Goal: Transaction & Acquisition: Purchase product/service

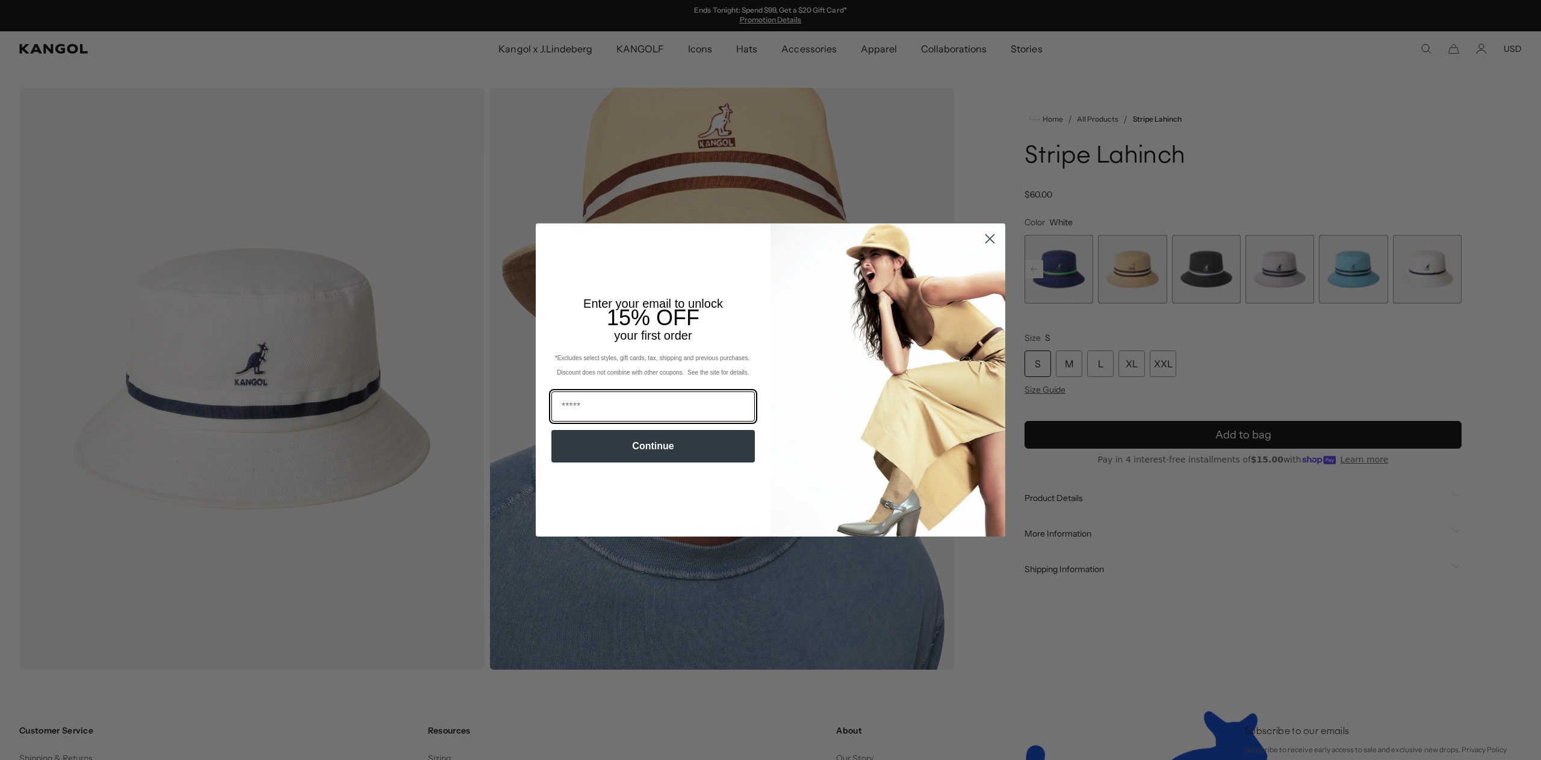
click at [639, 411] on input "Email" at bounding box center [652, 406] width 203 height 30
type input "**********"
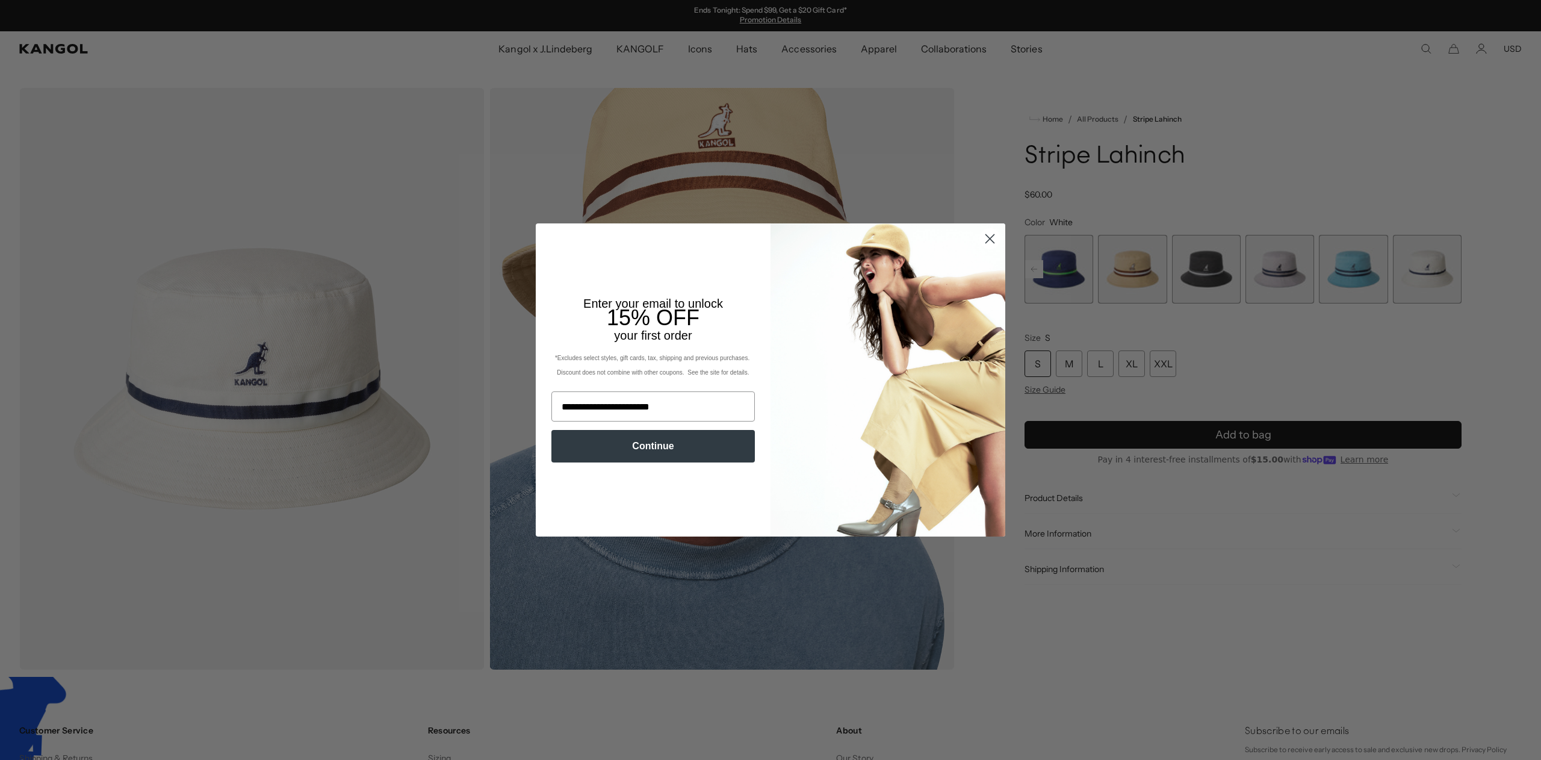
drag, startPoint x: 680, startPoint y: 452, endPoint x: 715, endPoint y: 442, distance: 36.4
click at [680, 452] on button "Continue" at bounding box center [652, 446] width 203 height 33
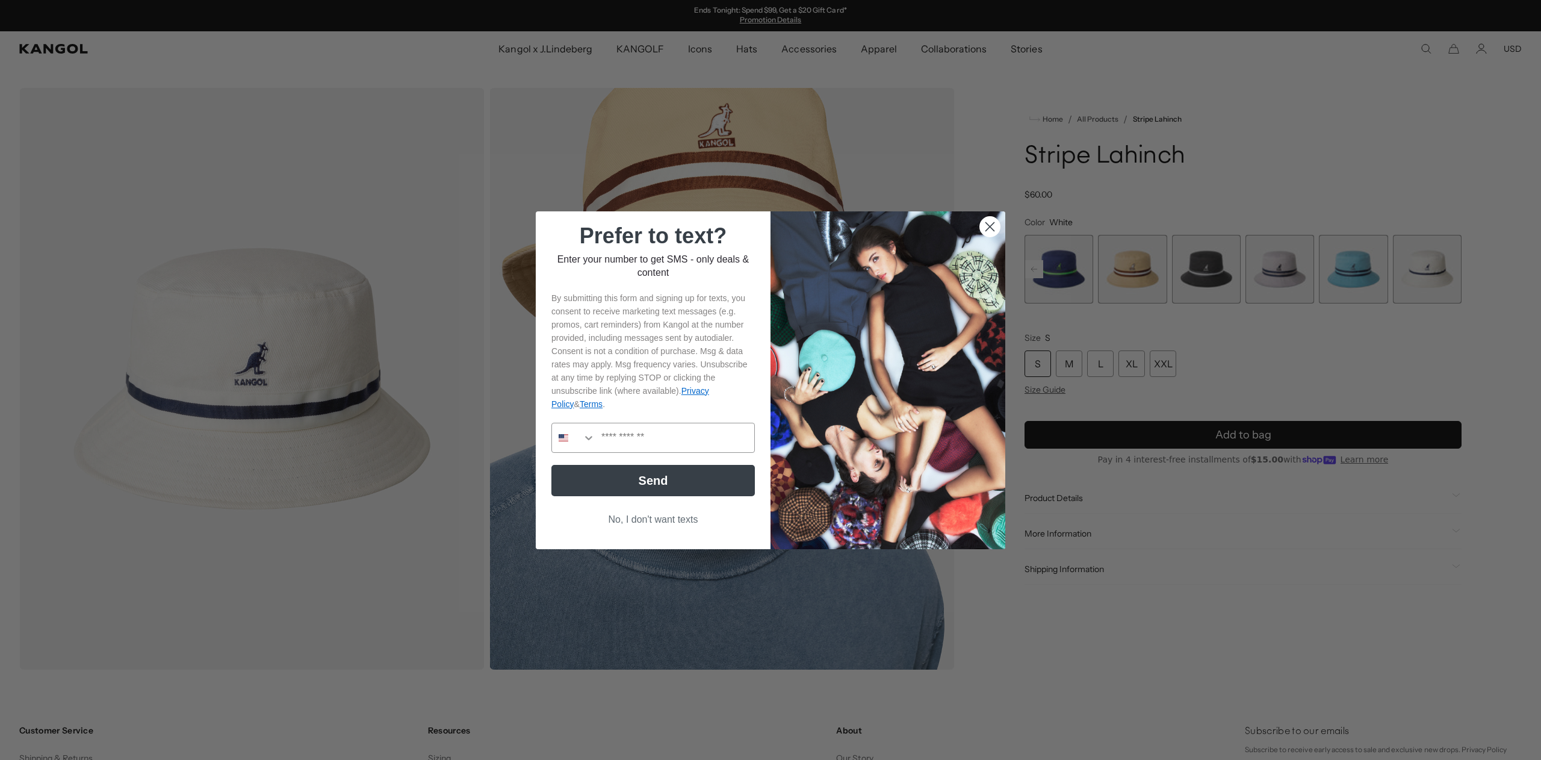
click at [667, 522] on button "No, I don't want texts" at bounding box center [652, 519] width 203 height 23
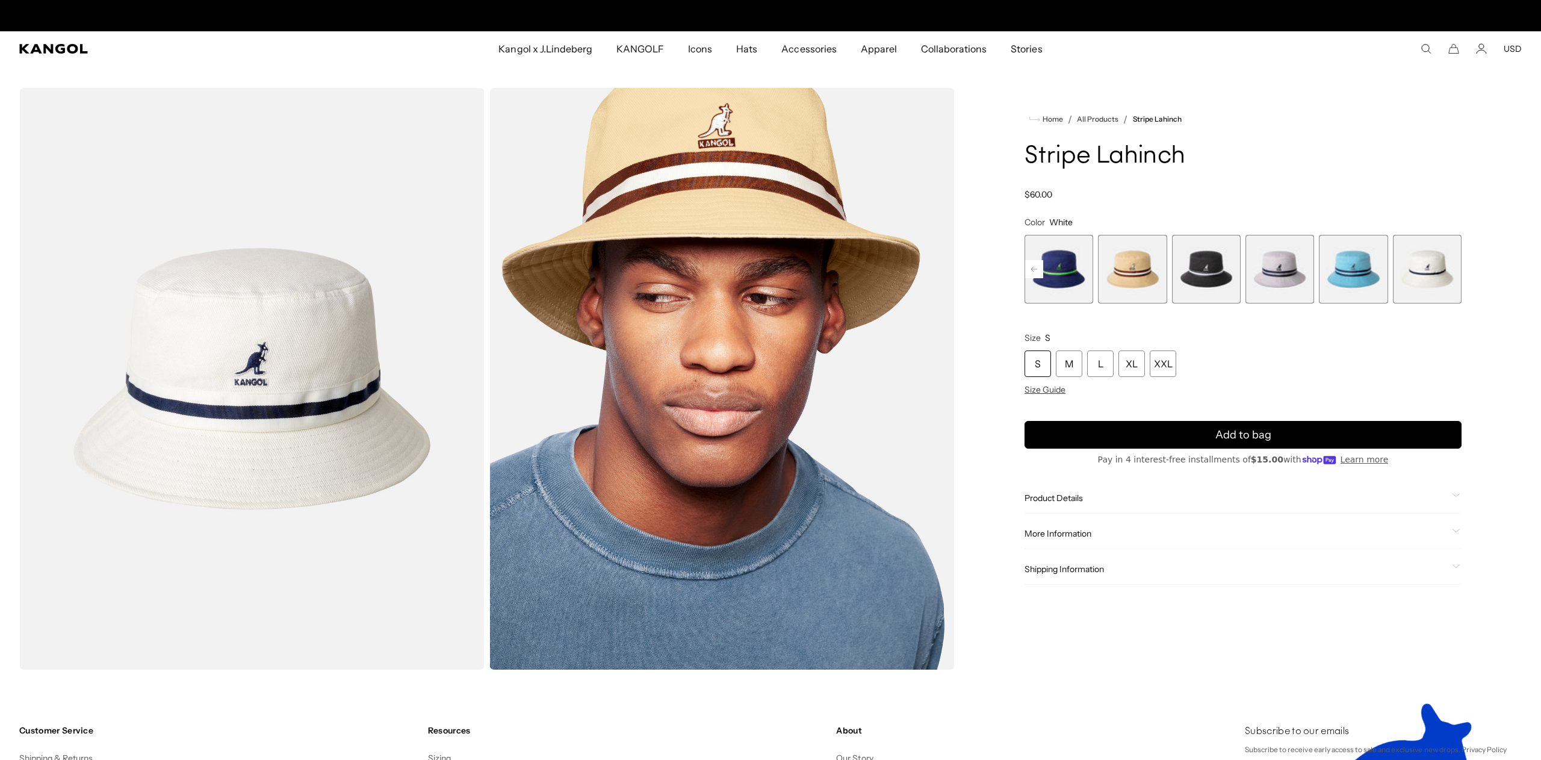
scroll to position [0, 248]
drag, startPoint x: 1238, startPoint y: 731, endPoint x: 1423, endPoint y: 737, distance: 185.5
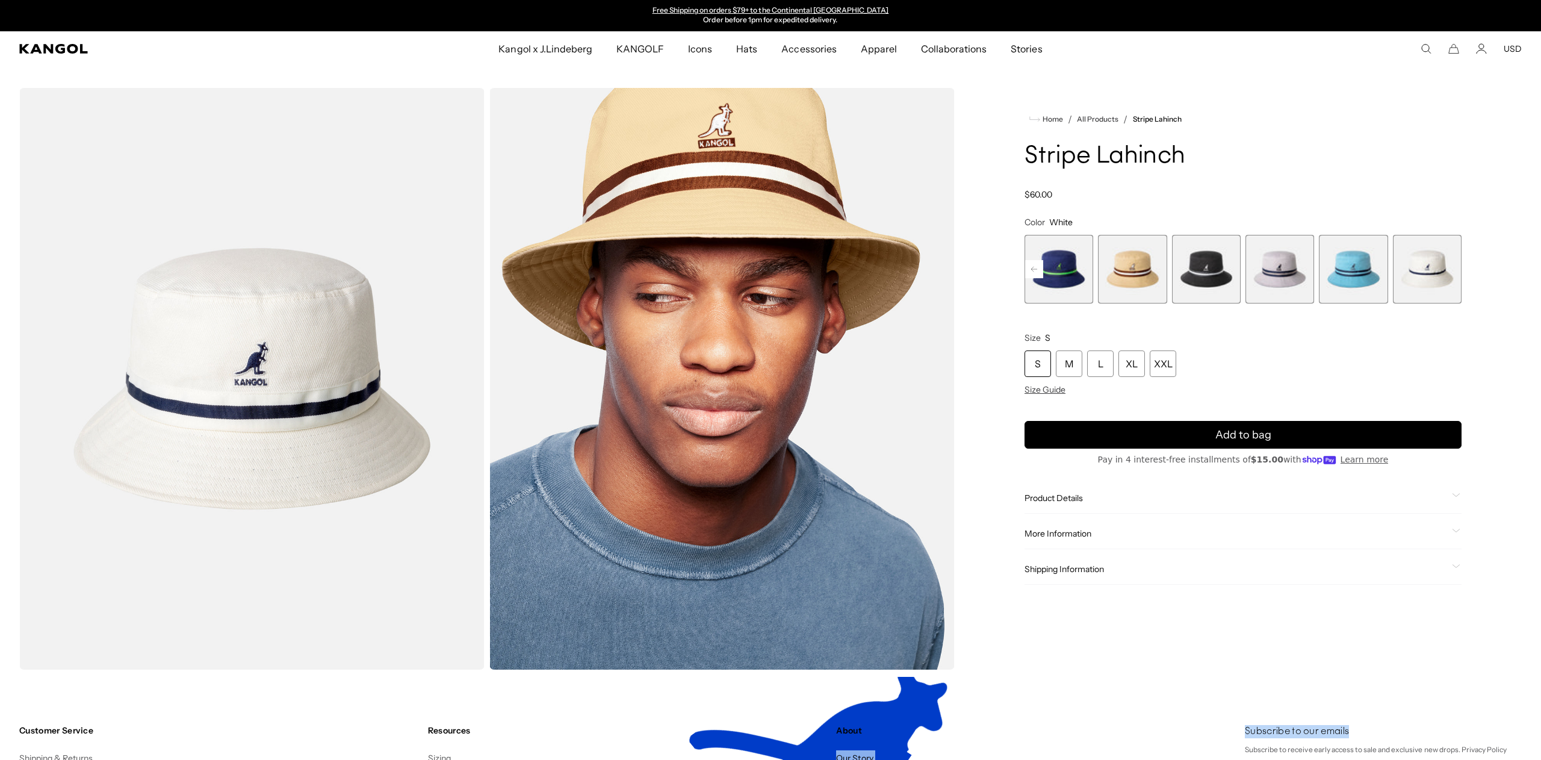
click at [1423, 737] on h4 "Subscribe to our emails" at bounding box center [1383, 731] width 277 height 13
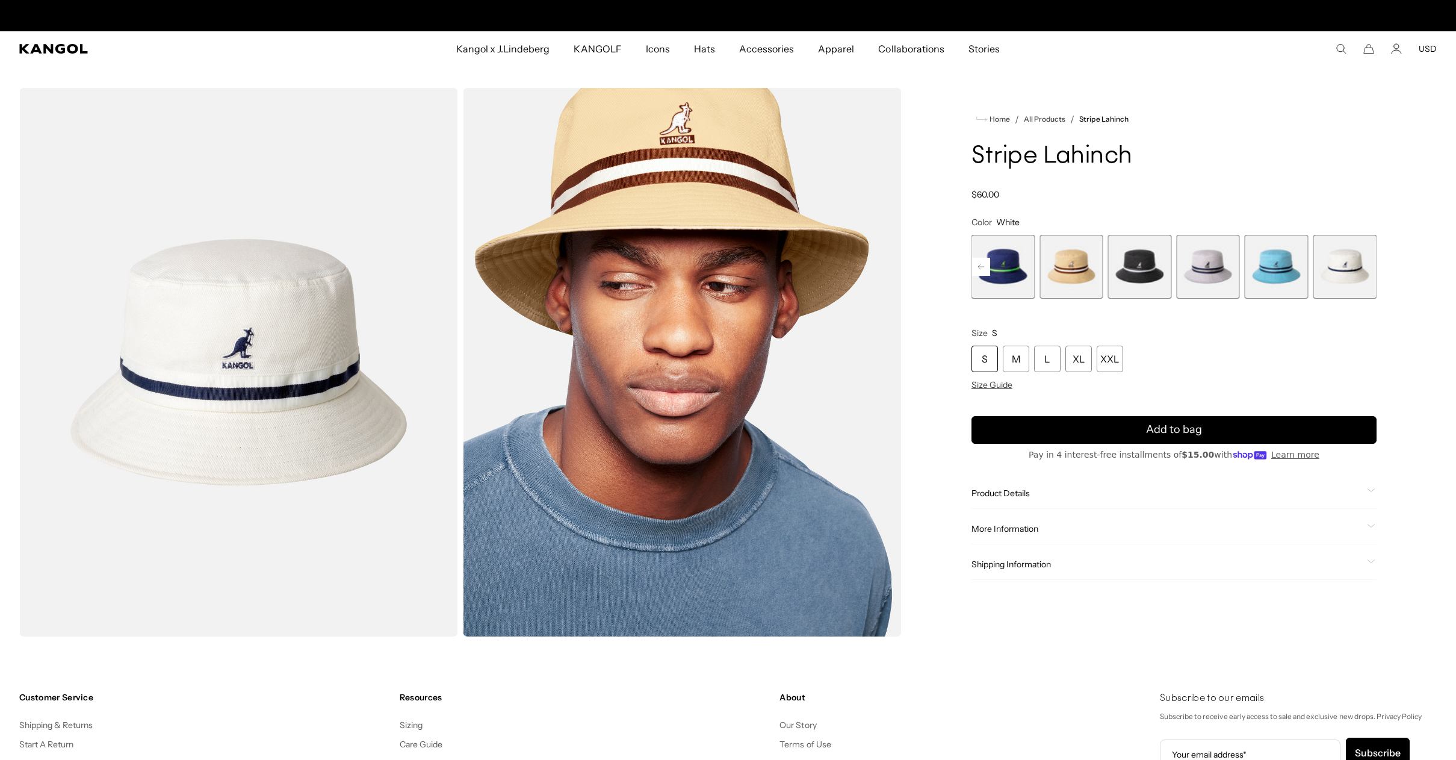
scroll to position [0, 0]
click at [1281, 271] on span "8 of 9" at bounding box center [1277, 267] width 64 height 64
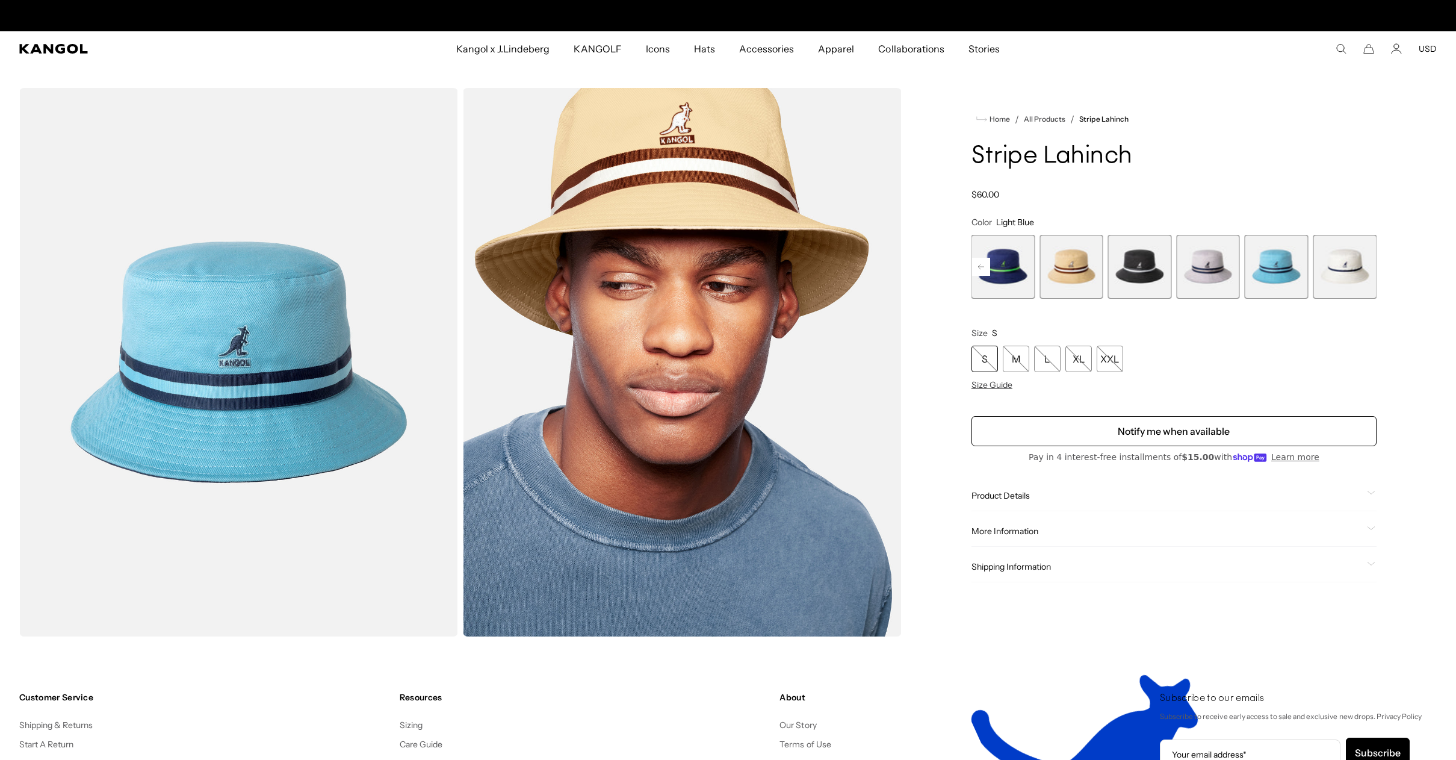
scroll to position [0, 248]
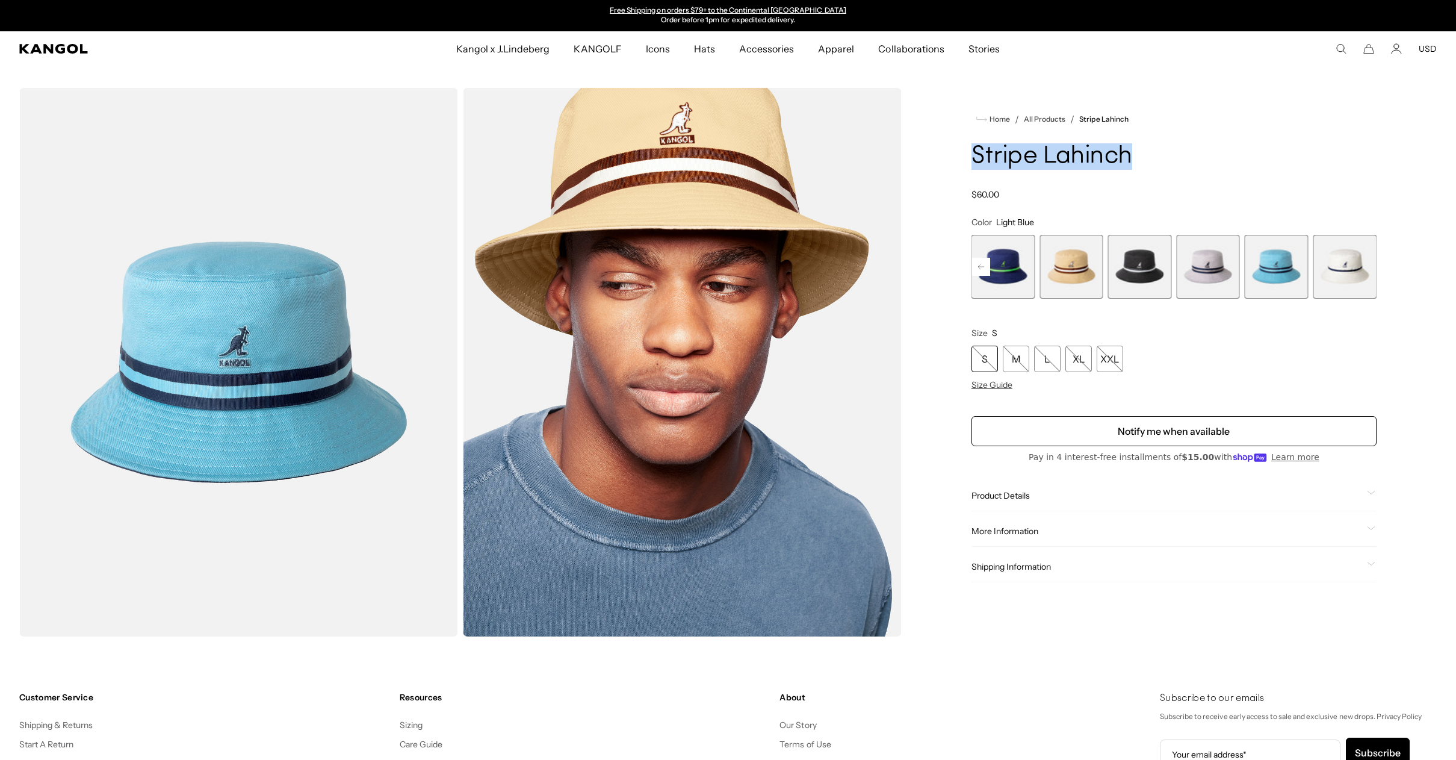
drag, startPoint x: 1025, startPoint y: 166, endPoint x: 994, endPoint y: 154, distance: 33.3
click at [955, 166] on div "Home / All Products / Stripe Lahinch Stripe Lahinch Regular price $60.00 Regula…" at bounding box center [1173, 362] width 525 height 548
copy h1 "Stripe Lahinch"
